Goal: Task Accomplishment & Management: Complete application form

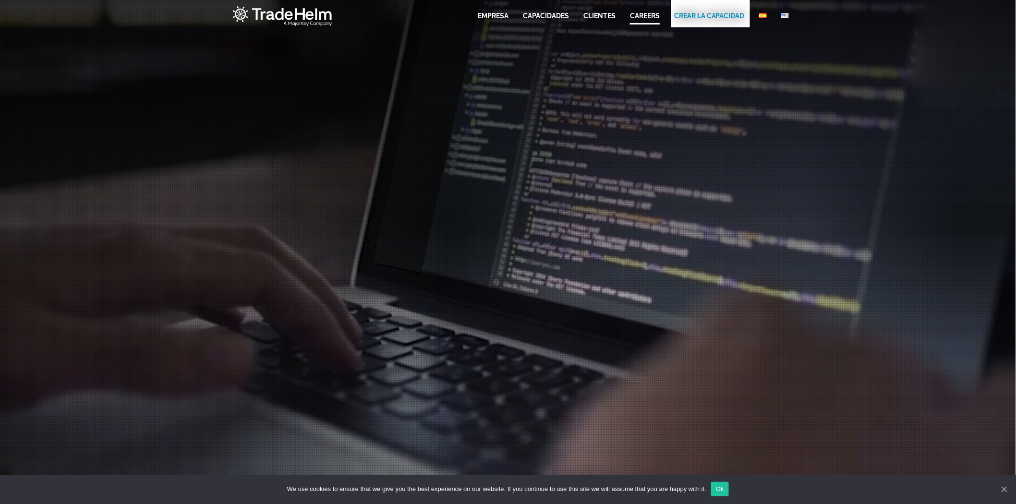
click at [640, 17] on link "CAREERS" at bounding box center [645, 16] width 30 height 10
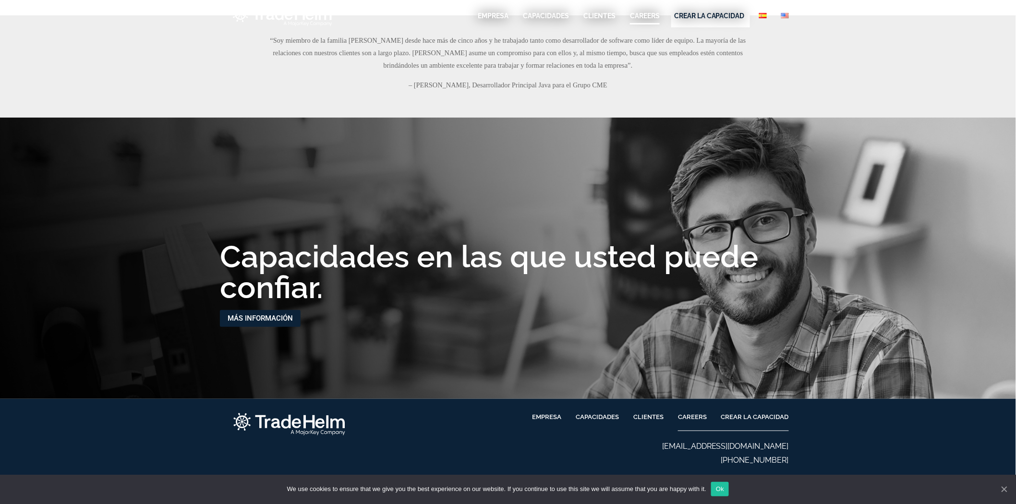
scroll to position [1315, 0]
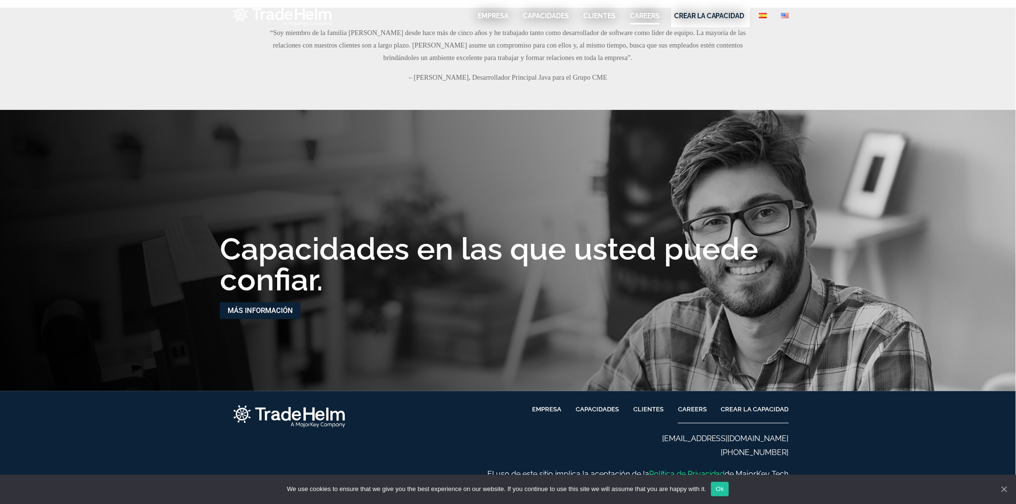
click at [750, 410] on span "CREAR LA CAPACIDAD" at bounding box center [755, 409] width 68 height 11
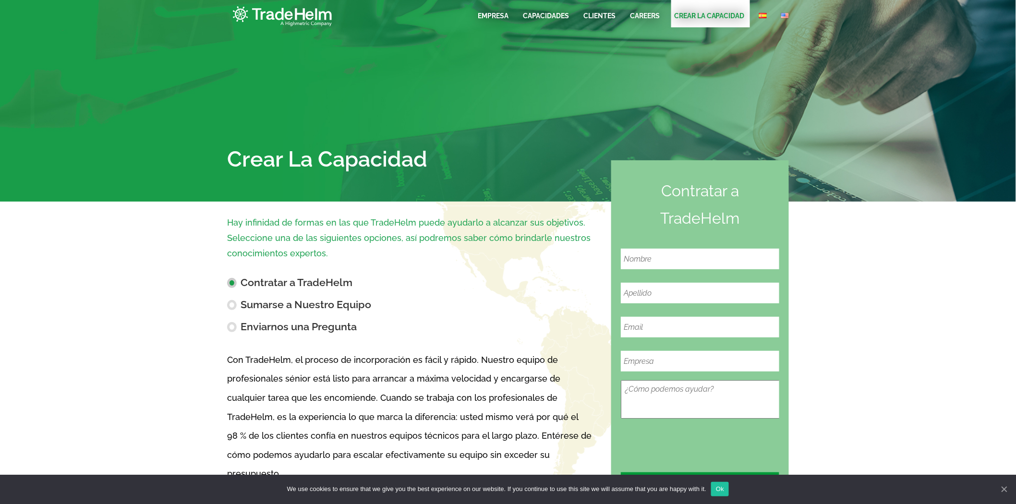
scroll to position [118, 0]
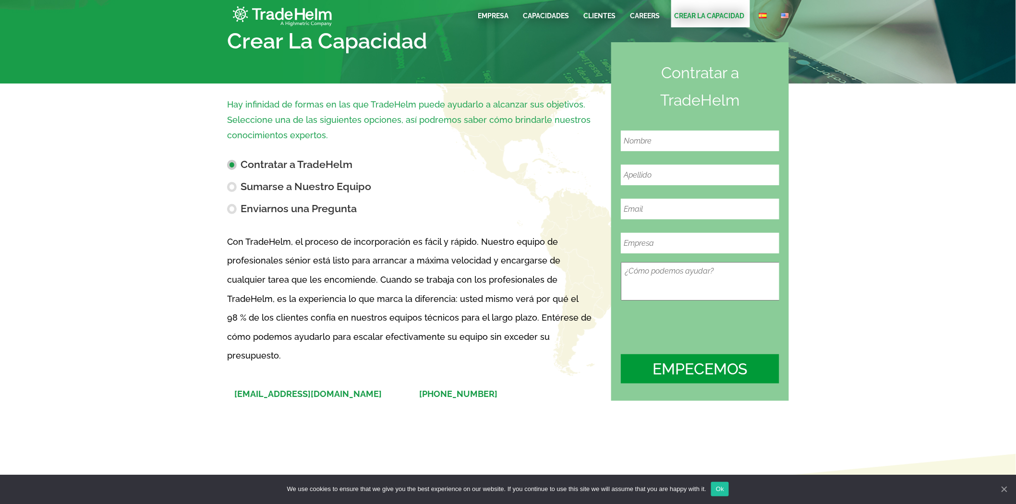
click at [315, 185] on label "Sumarse a Nuestro Equipo" at bounding box center [412, 185] width 370 height 14
click at [235, 180] on input "Sumarse a Nuestro Equipo" at bounding box center [231, 177] width 6 height 6
radio input "true"
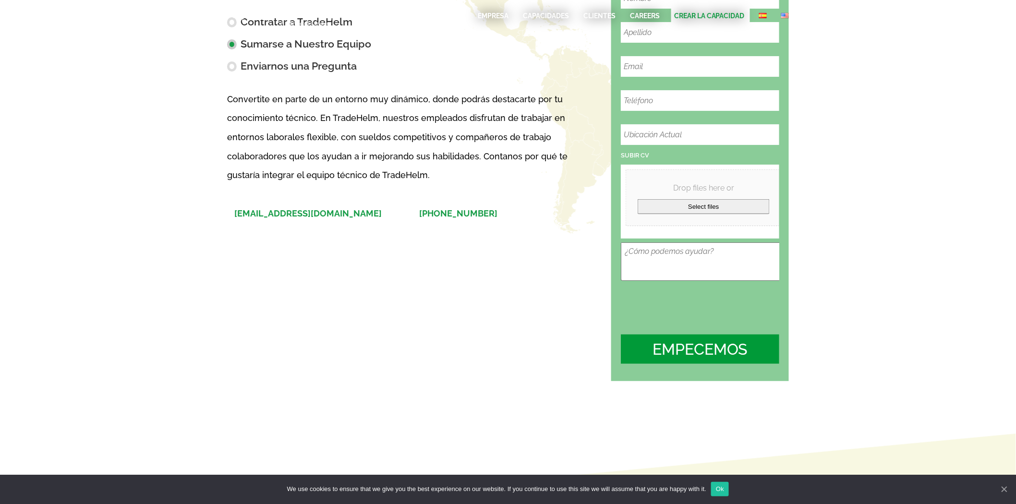
scroll to position [161, 0]
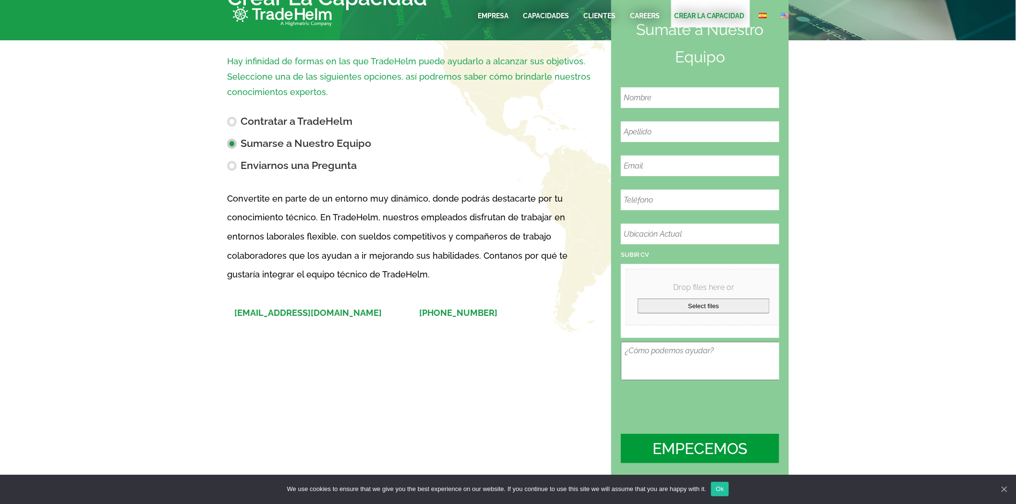
click at [667, 230] on input "text" at bounding box center [704, 234] width 166 height 21
click at [522, 243] on p "Convertite en parte de un entorno muy dinámico, donde podrás destacarte por tu …" at bounding box center [412, 236] width 370 height 95
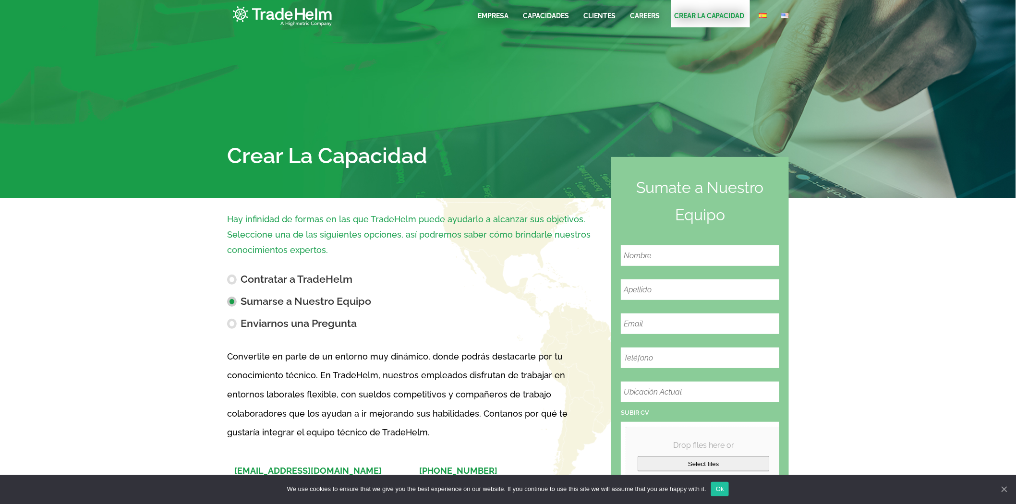
scroll to position [0, 0]
